Goal: Information Seeking & Learning: Learn about a topic

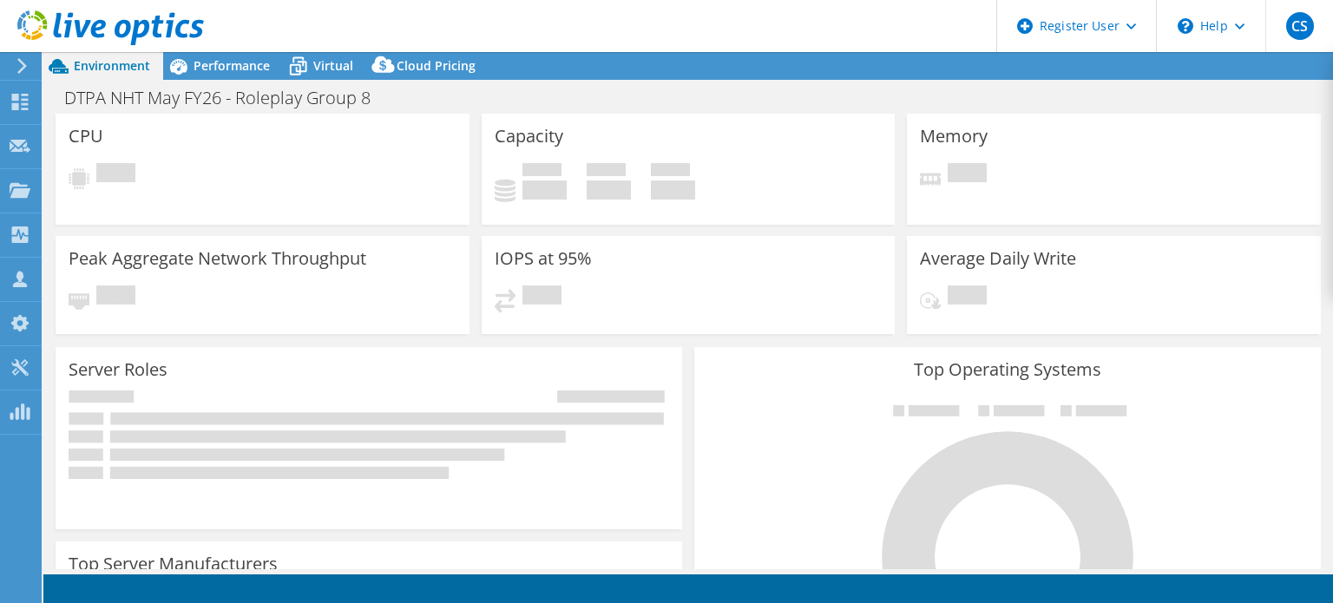
select select "USD"
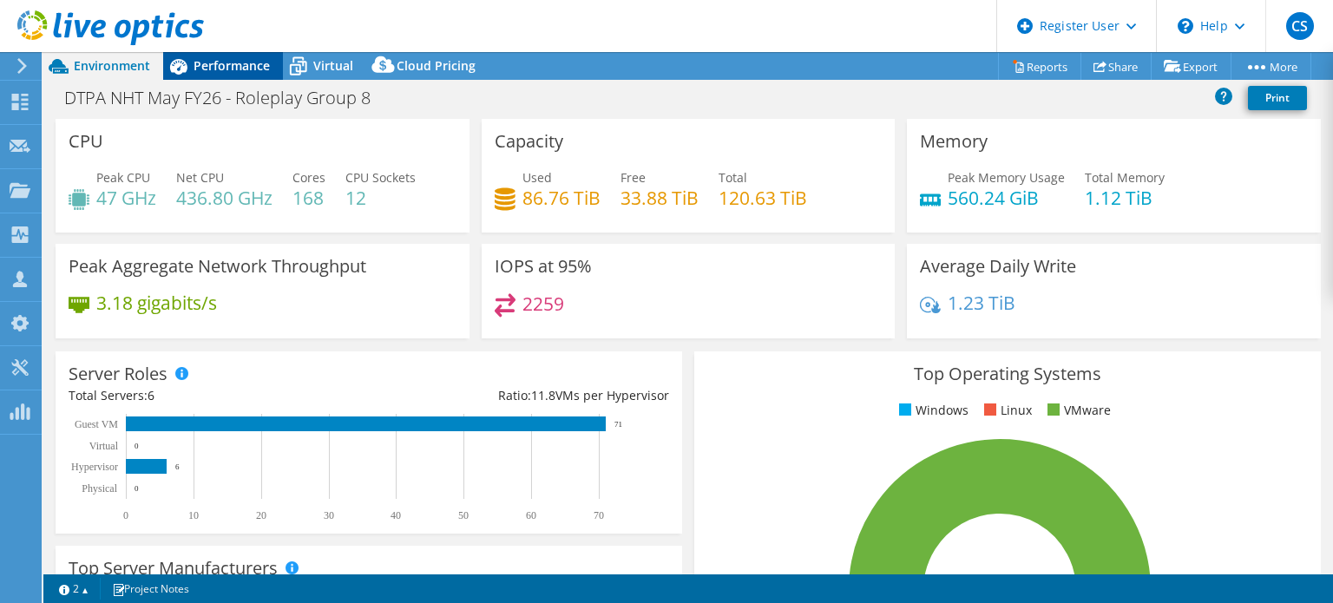
click at [266, 66] on span "Performance" at bounding box center [232, 65] width 76 height 16
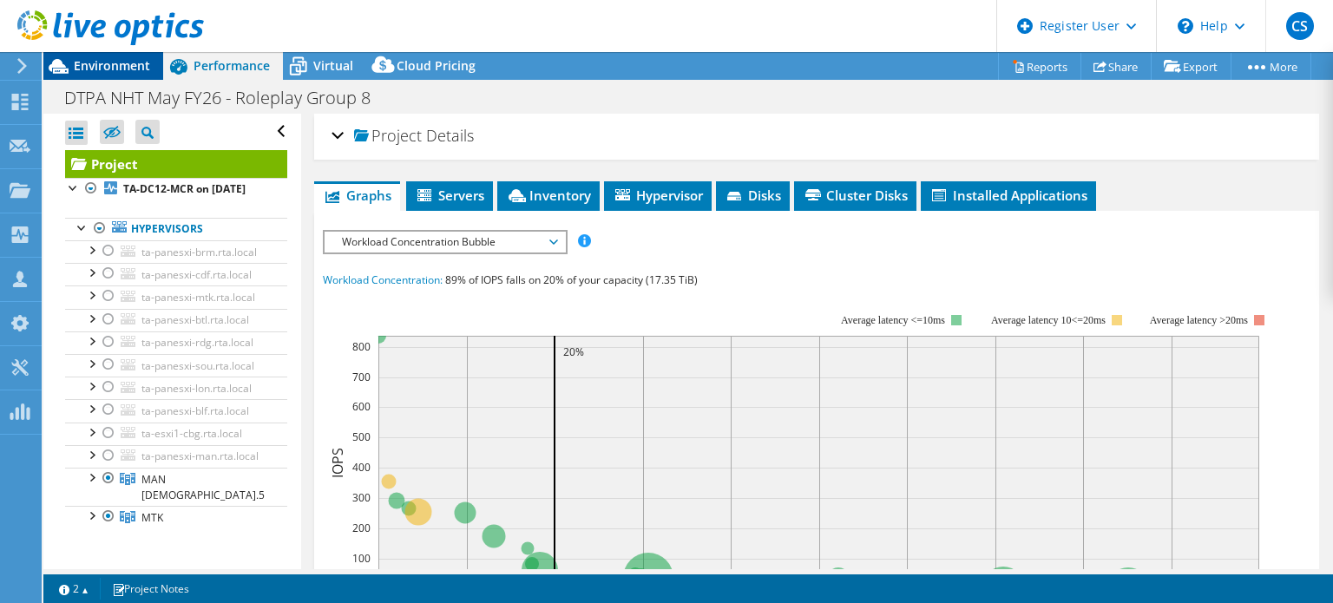
click at [135, 76] on div "Environment" at bounding box center [103, 66] width 120 height 28
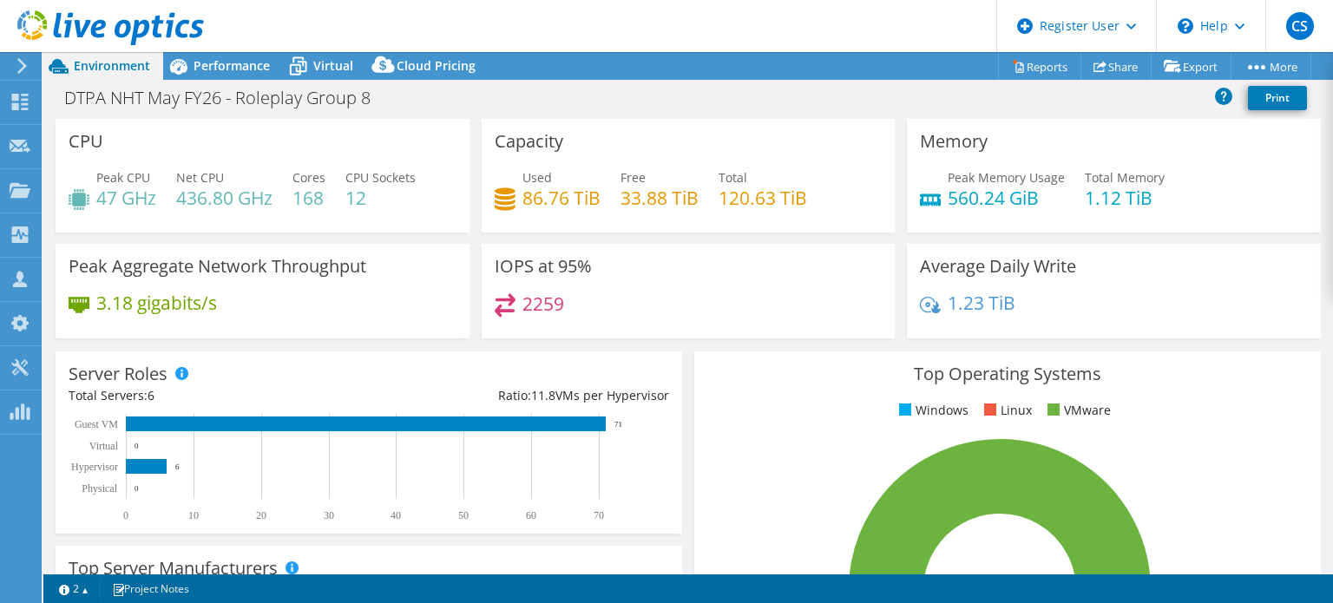
click at [522, 200] on h4 "86.76 TiB" at bounding box center [561, 197] width 78 height 19
drag, startPoint x: 530, startPoint y: 196, endPoint x: 706, endPoint y: 195, distance: 176.2
click at [706, 195] on div "Used 86.76 TiB Free 33.88 TiB Total 120.63 TiB" at bounding box center [689, 196] width 388 height 56
click at [218, 79] on div "Performance" at bounding box center [223, 66] width 120 height 28
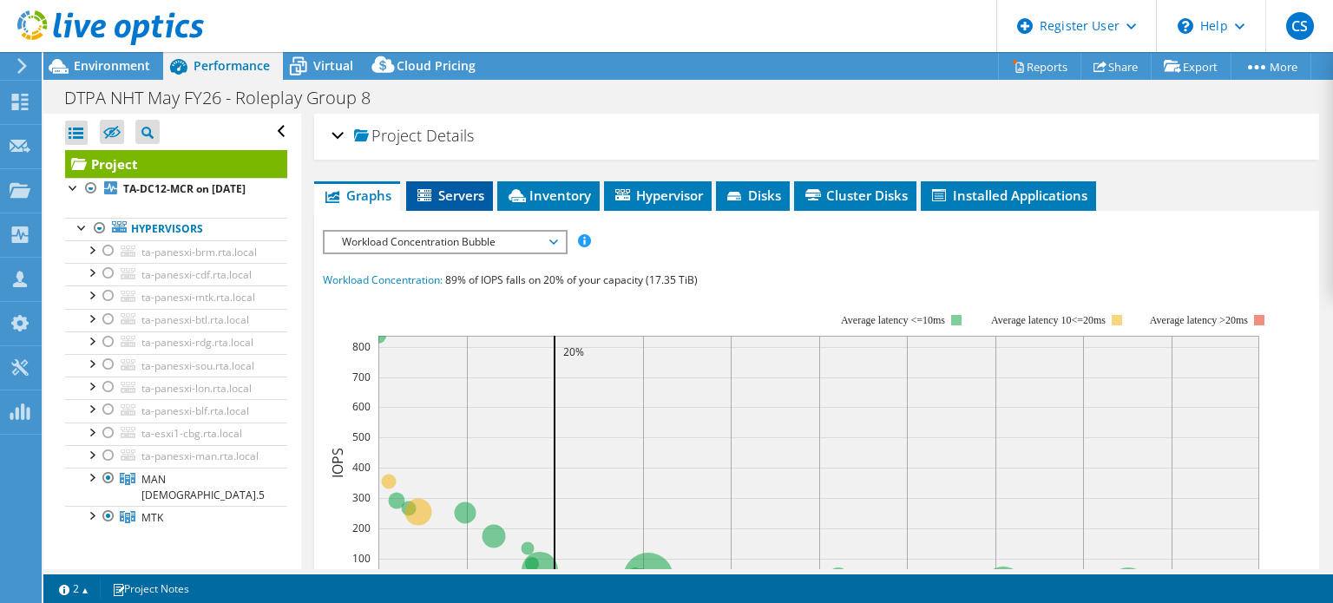
click at [458, 181] on li "Servers" at bounding box center [449, 196] width 87 height 30
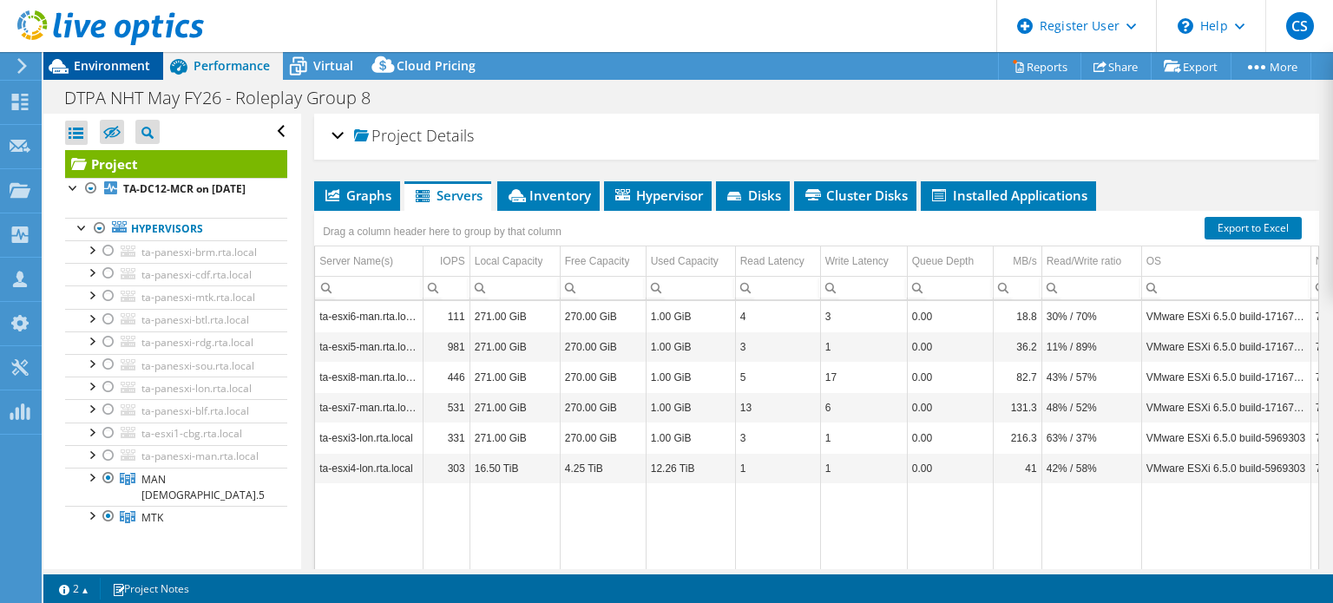
click at [136, 65] on span "Environment" at bounding box center [112, 65] width 76 height 16
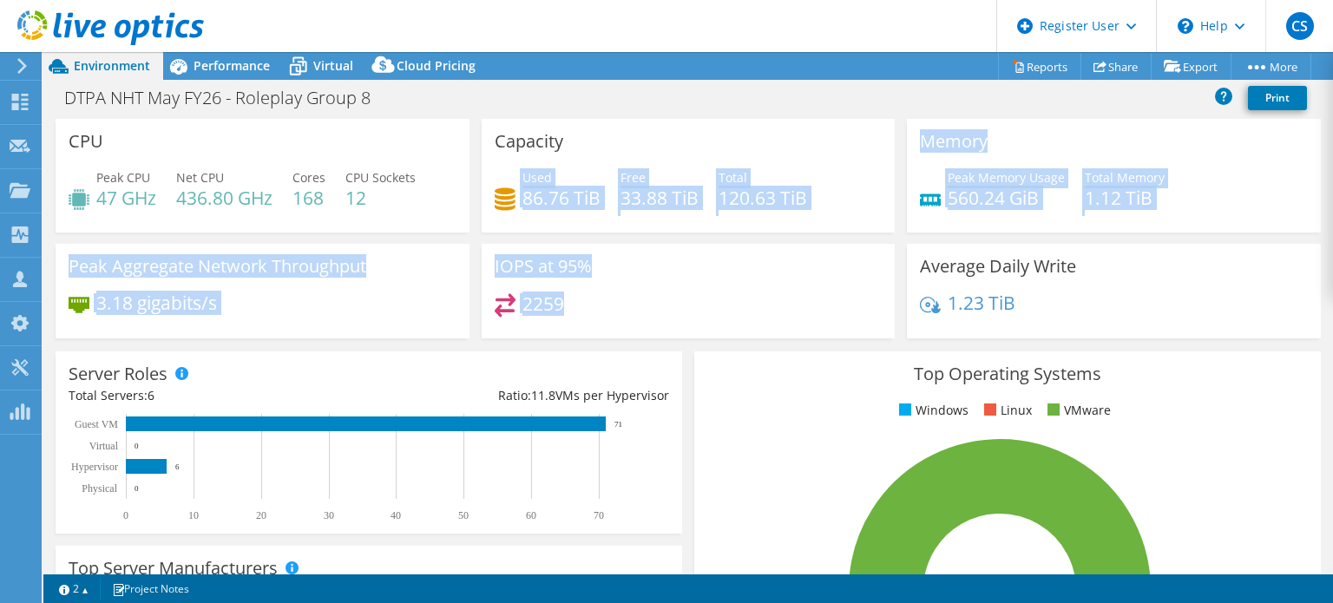
drag, startPoint x: 565, startPoint y: 313, endPoint x: 485, endPoint y: 175, distance: 159.4
click at [485, 175] on div "CPU Peak CPU 47 GHz Net CPU 436.80 GHz Cores 168 CPU Sockets 12 Capacity Used 8…" at bounding box center [687, 234] width 1277 height 231
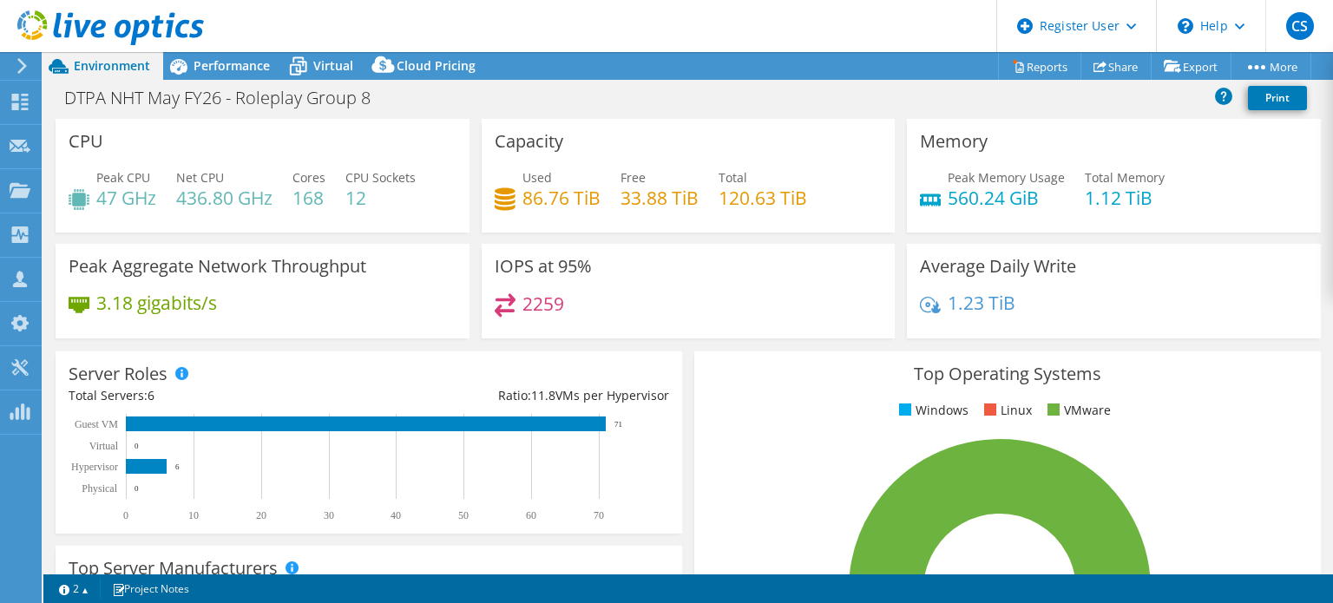
click at [515, 156] on div "Capacity Used 86.76 TiB Free 33.88 TiB Total 120.63 TiB" at bounding box center [689, 176] width 414 height 114
click at [686, 29] on header "CS Dell User [PERSON_NAME] [PERSON_NAME][EMAIL_ADDRESS][DOMAIN_NAME] Dell My Pr…" at bounding box center [666, 26] width 1333 height 52
click at [972, 189] on h4 "560.24 GiB" at bounding box center [1006, 197] width 117 height 19
click at [255, 67] on span "Performance" at bounding box center [232, 65] width 76 height 16
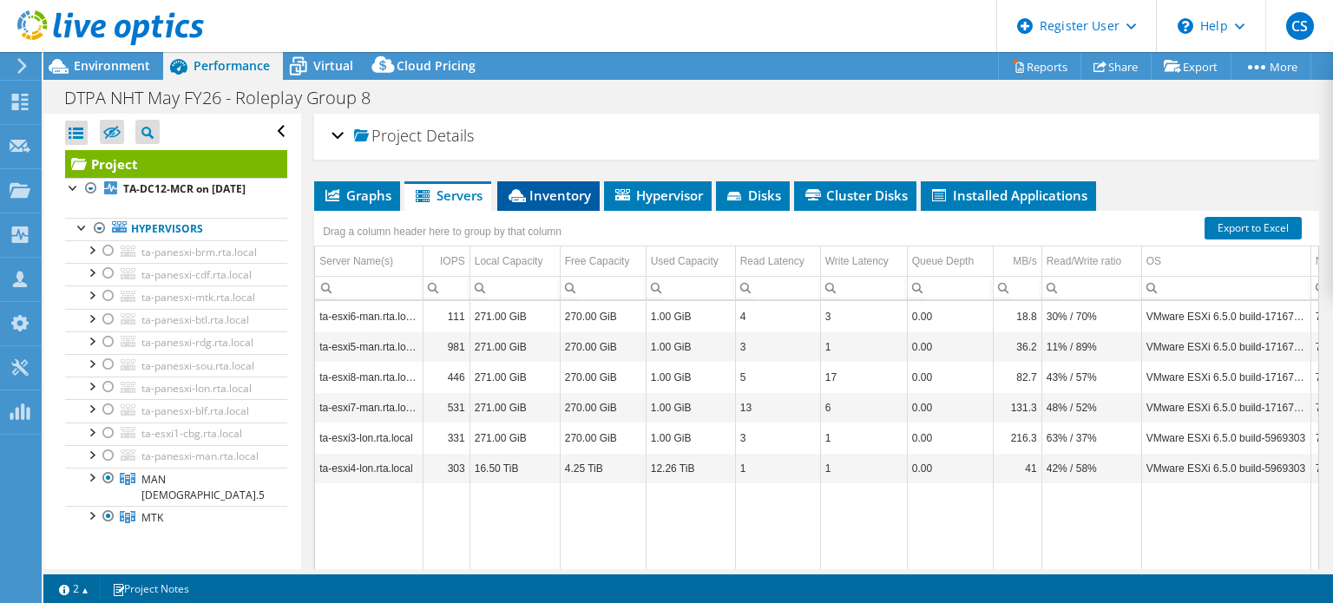
click at [532, 194] on span "Inventory" at bounding box center [548, 195] width 85 height 17
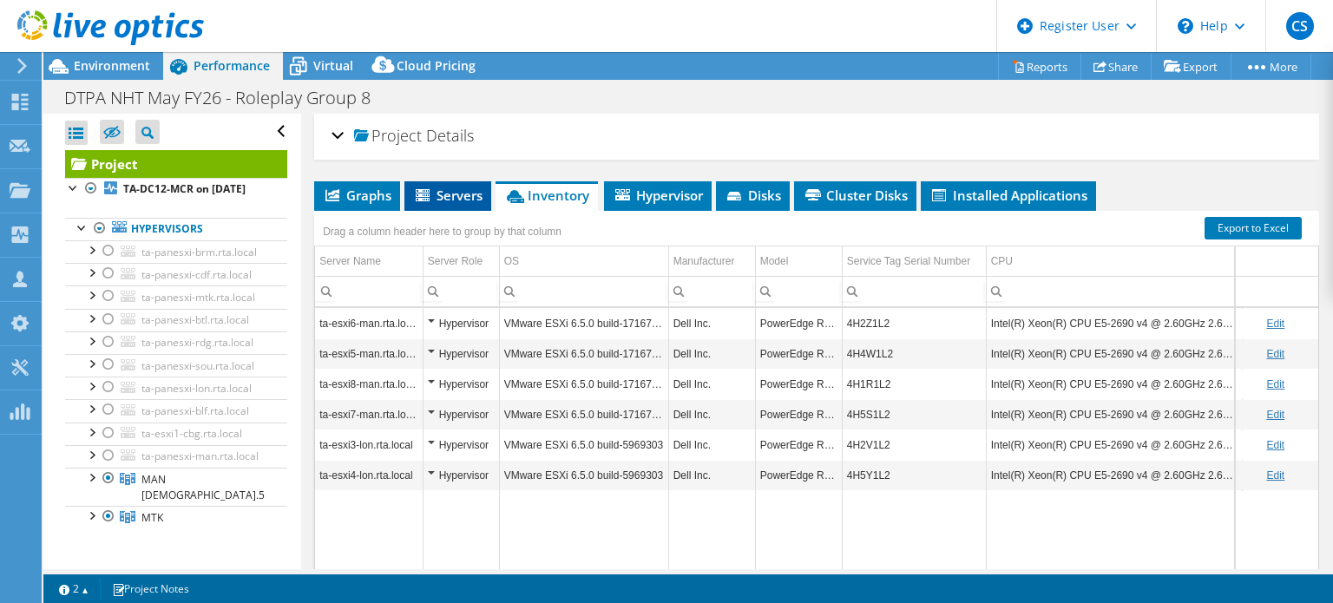
click at [461, 194] on span "Servers" at bounding box center [447, 195] width 69 height 17
